Goal: Book appointment/travel/reservation

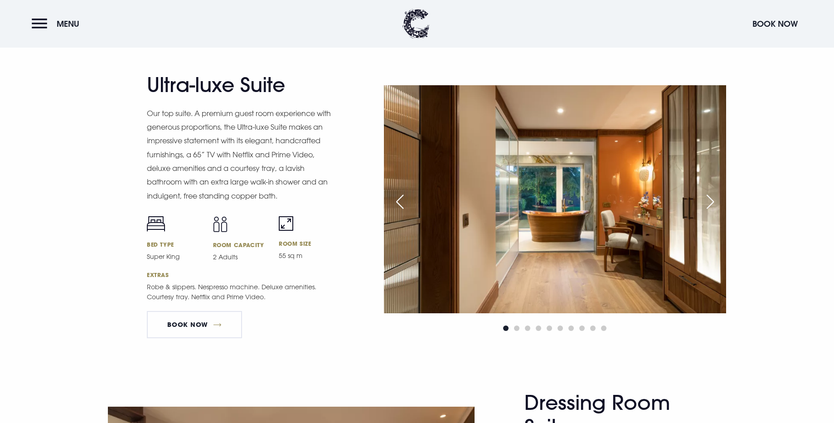
scroll to position [1249, 0]
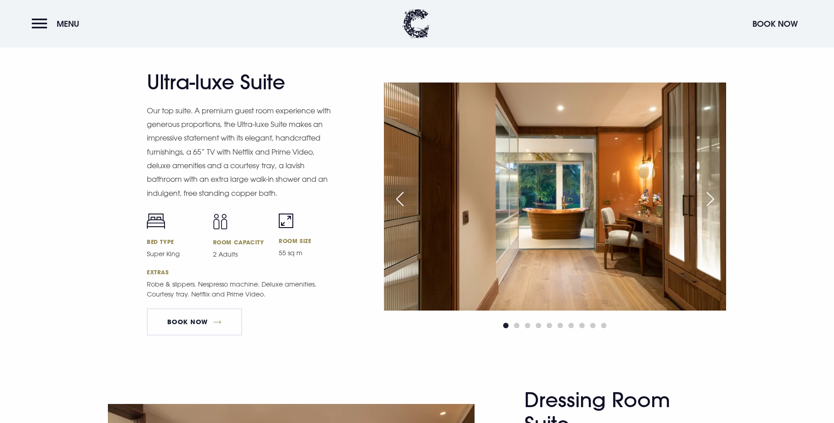
click at [705, 202] on div "Next slide" at bounding box center [710, 199] width 23 height 20
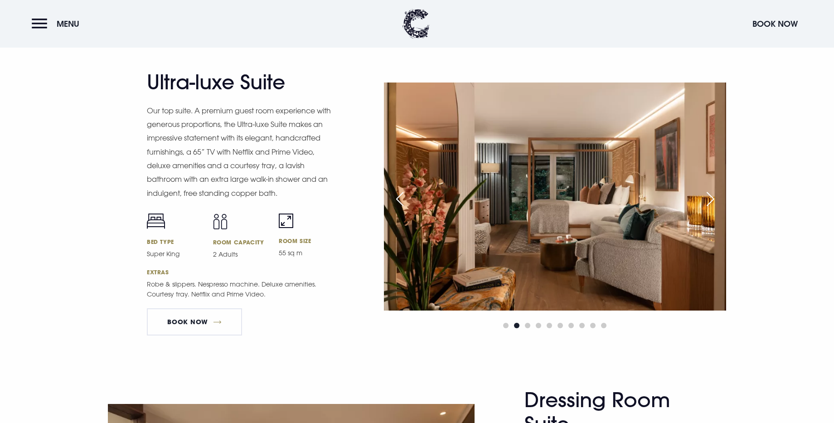
click at [705, 202] on div "Next slide" at bounding box center [710, 199] width 23 height 20
click at [706, 202] on div "Next slide" at bounding box center [710, 199] width 23 height 20
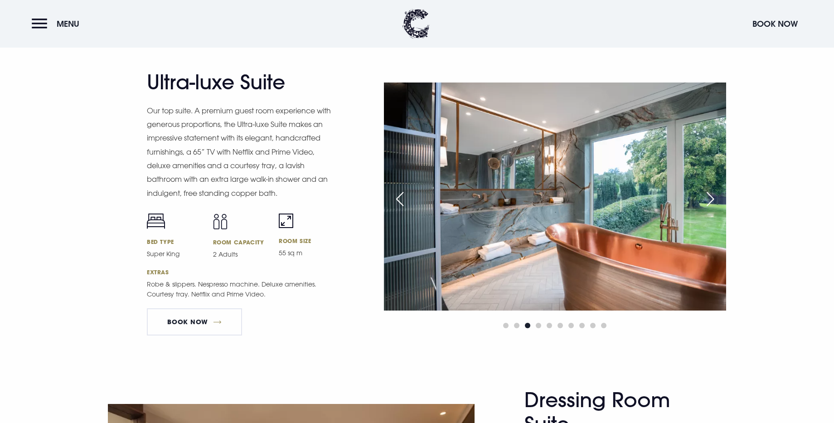
click at [706, 202] on div "Next slide" at bounding box center [710, 199] width 23 height 20
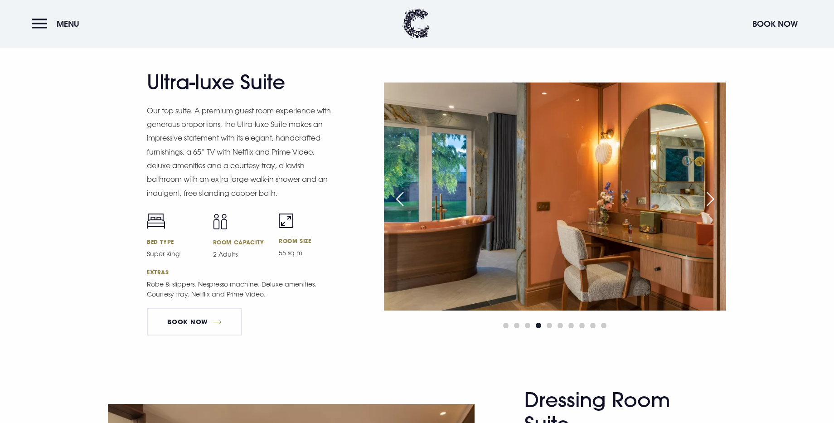
click at [706, 202] on div "Next slide" at bounding box center [710, 199] width 23 height 20
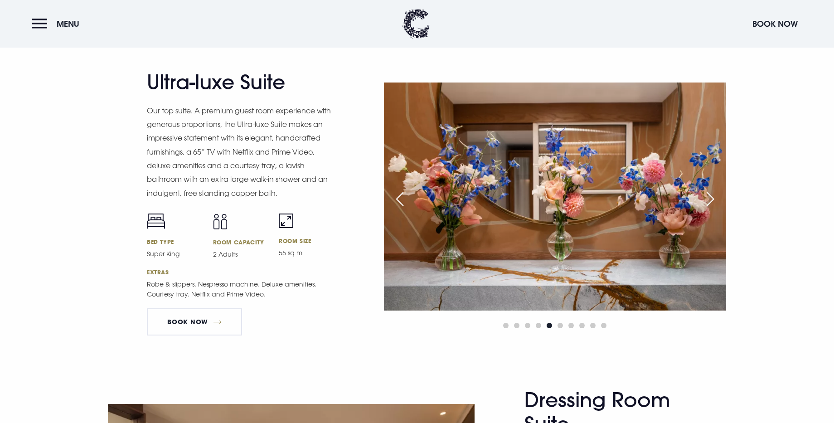
click at [706, 202] on div "Next slide" at bounding box center [710, 199] width 23 height 20
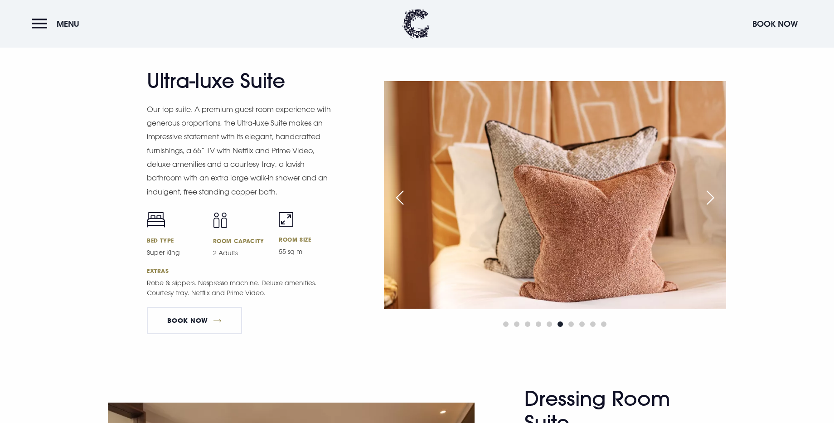
click at [706, 202] on div "Next slide" at bounding box center [710, 198] width 23 height 20
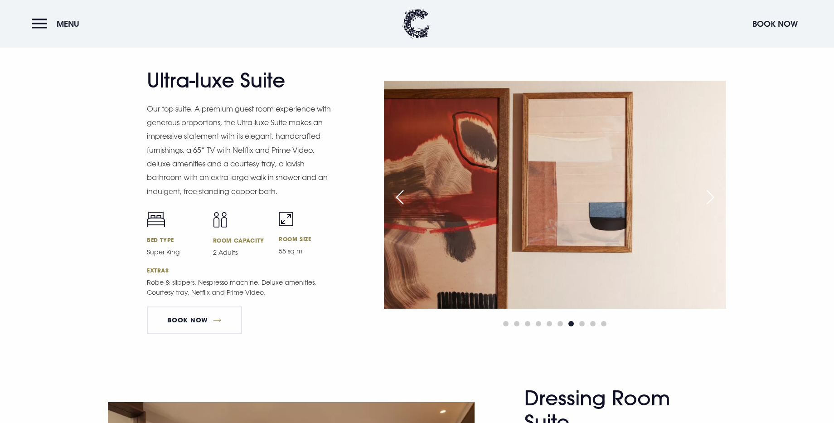
click at [706, 202] on div "Next slide" at bounding box center [710, 197] width 23 height 20
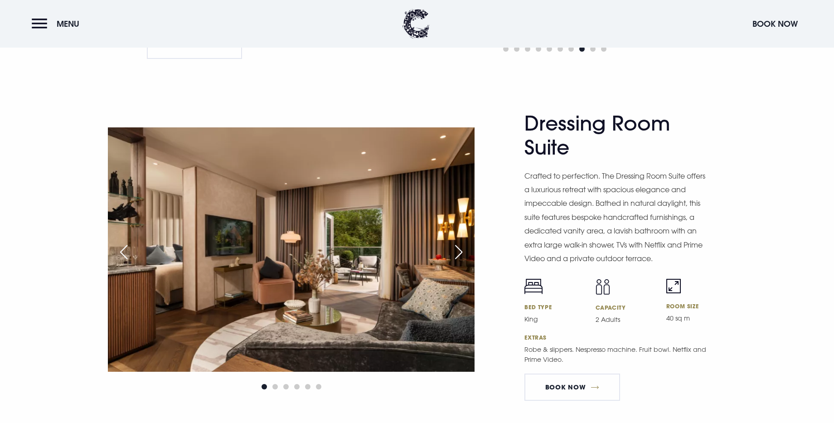
scroll to position [1556, 0]
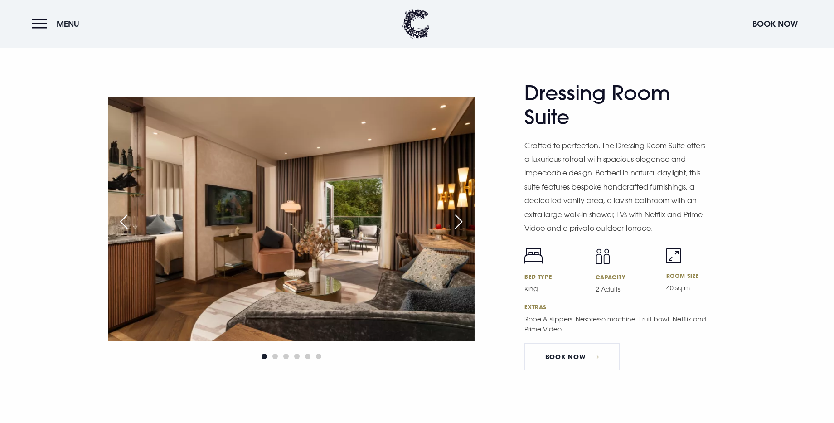
click at [449, 222] on div "Next slide" at bounding box center [458, 222] width 23 height 20
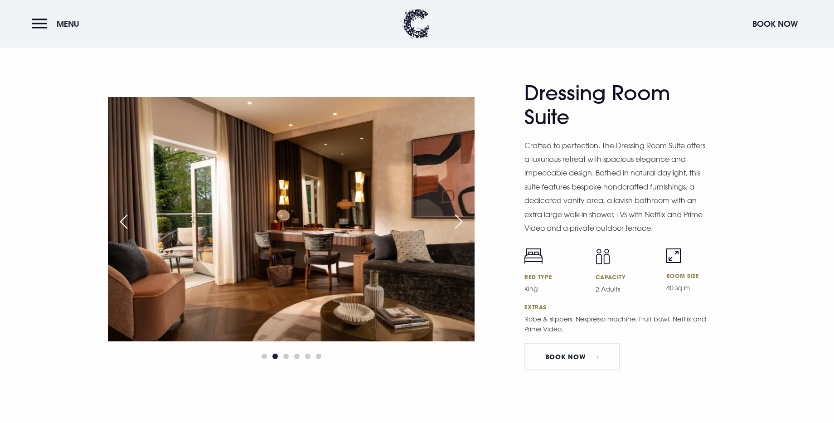
click at [449, 222] on div "Next slide" at bounding box center [458, 222] width 23 height 20
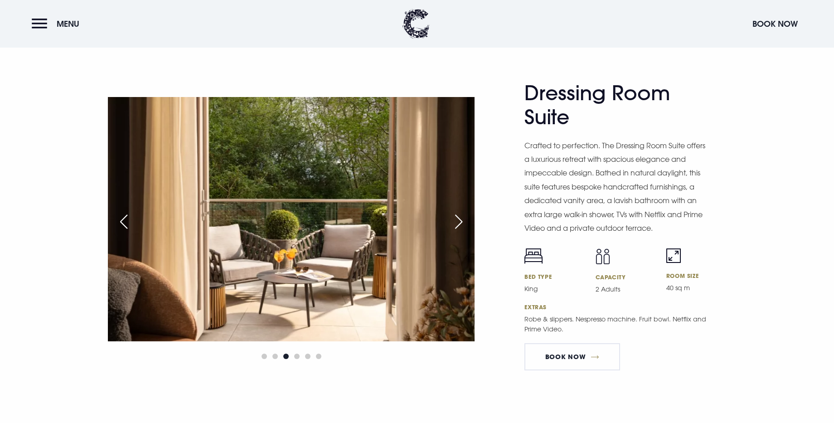
click at [449, 222] on div "Next slide" at bounding box center [458, 222] width 23 height 20
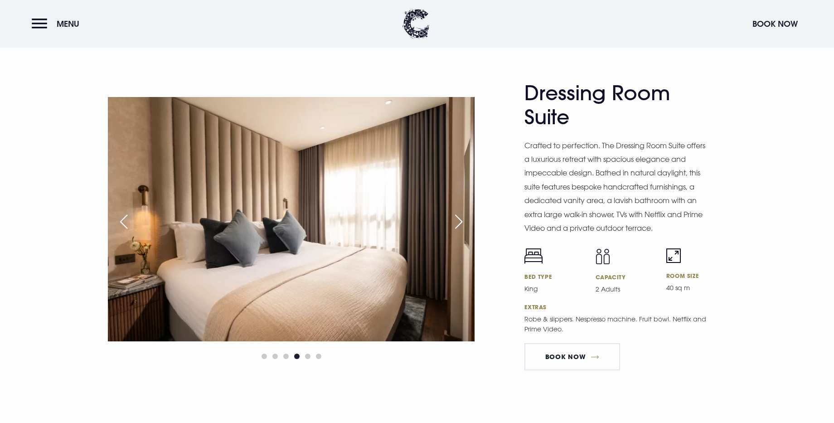
click at [449, 222] on div "Next slide" at bounding box center [458, 222] width 23 height 20
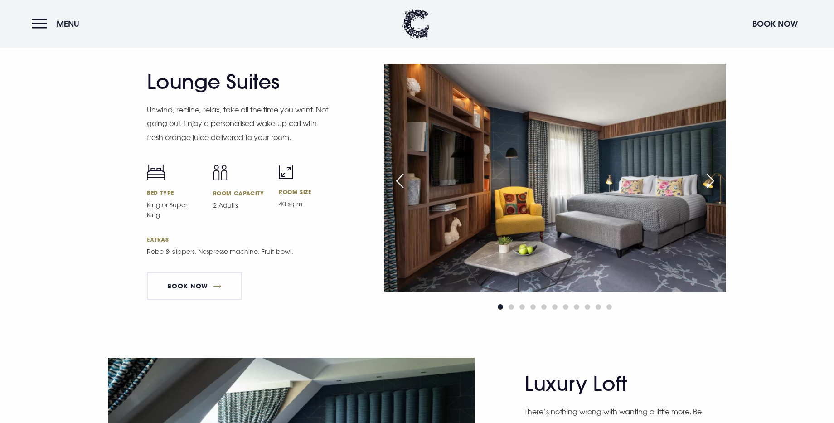
scroll to position [1886, 0]
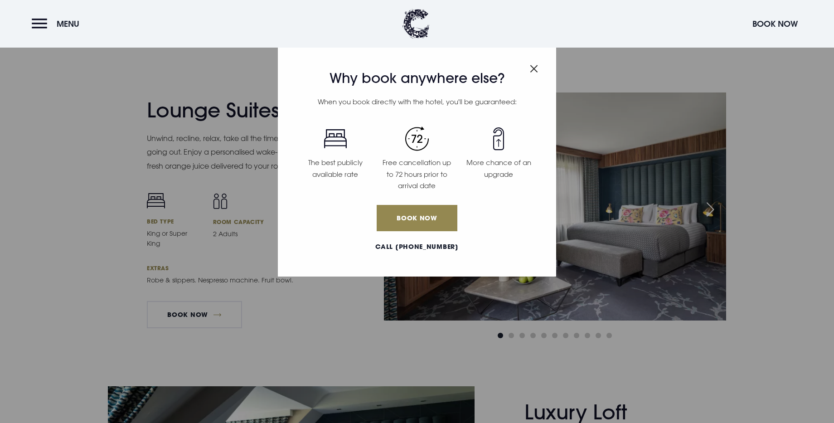
click at [531, 68] on img "Close modal" at bounding box center [534, 69] width 8 height 8
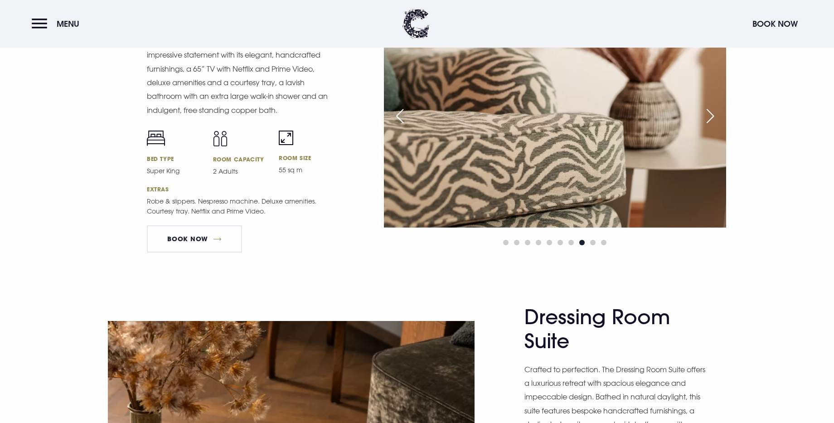
scroll to position [1351, 0]
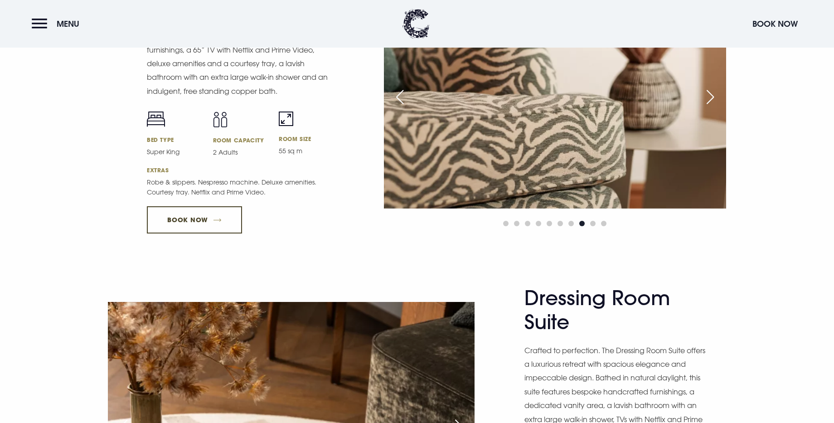
click at [201, 223] on link "Book Now" at bounding box center [194, 219] width 95 height 27
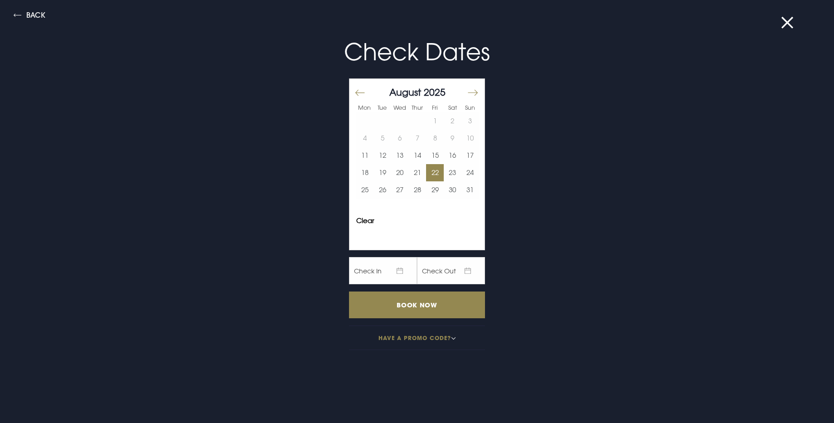
click at [439, 172] on button "22" at bounding box center [435, 172] width 18 height 17
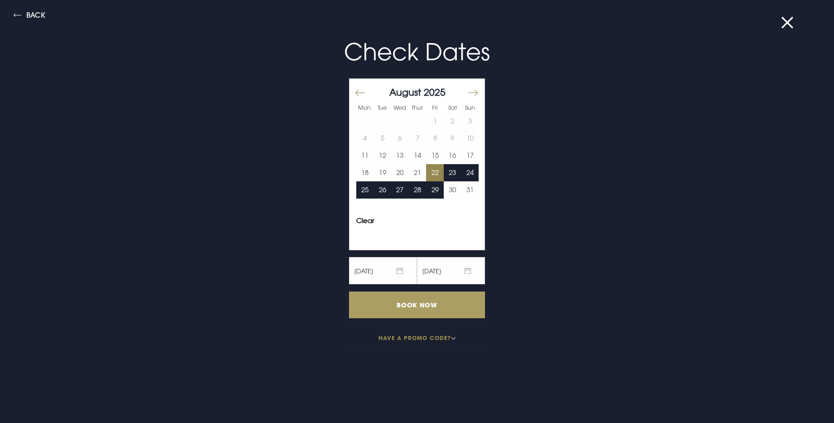
click at [434, 310] on input "Book Now" at bounding box center [417, 304] width 136 height 27
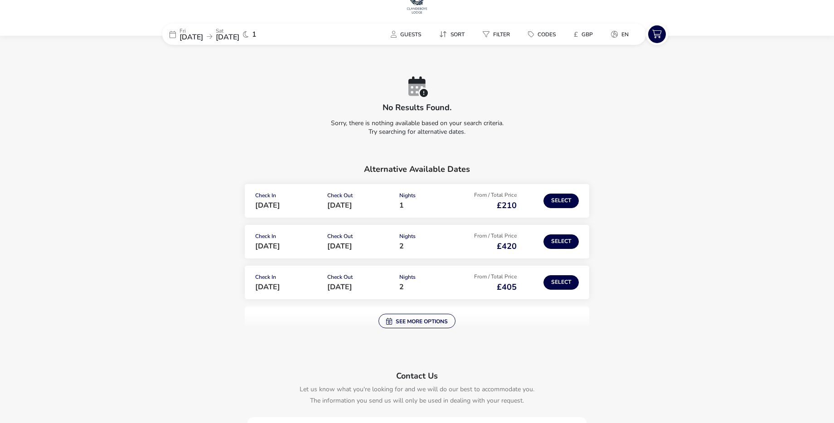
scroll to position [46, 0]
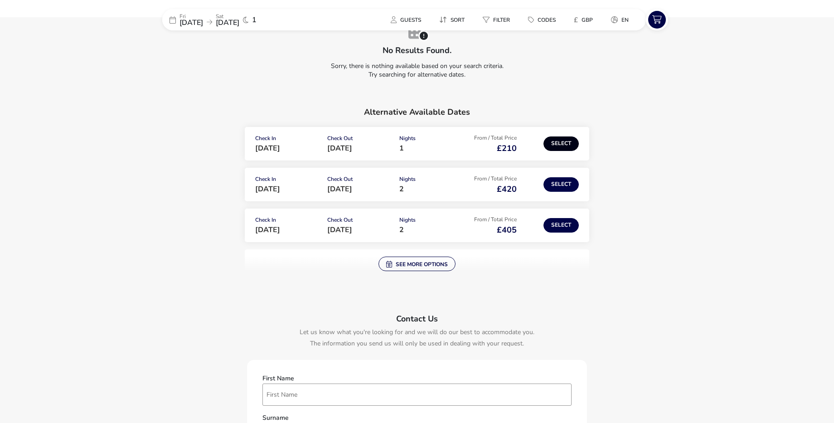
click at [556, 143] on button "Select" at bounding box center [560, 143] width 35 height 15
